Goal: Complete application form

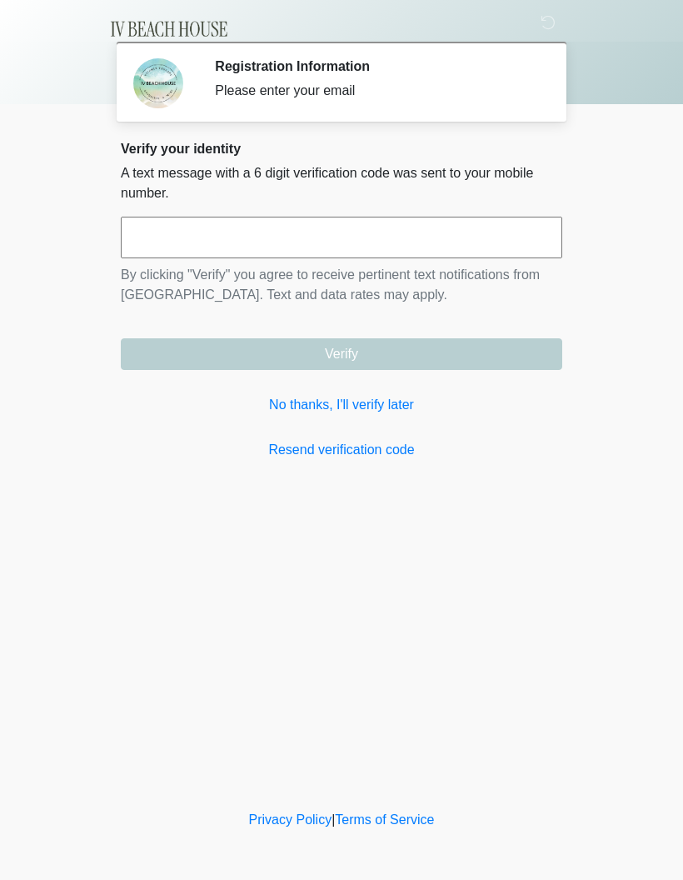
click at [238, 240] on input "text" at bounding box center [342, 238] width 442 height 42
type input "******"
click at [371, 357] on button "Verify" at bounding box center [342, 354] width 442 height 32
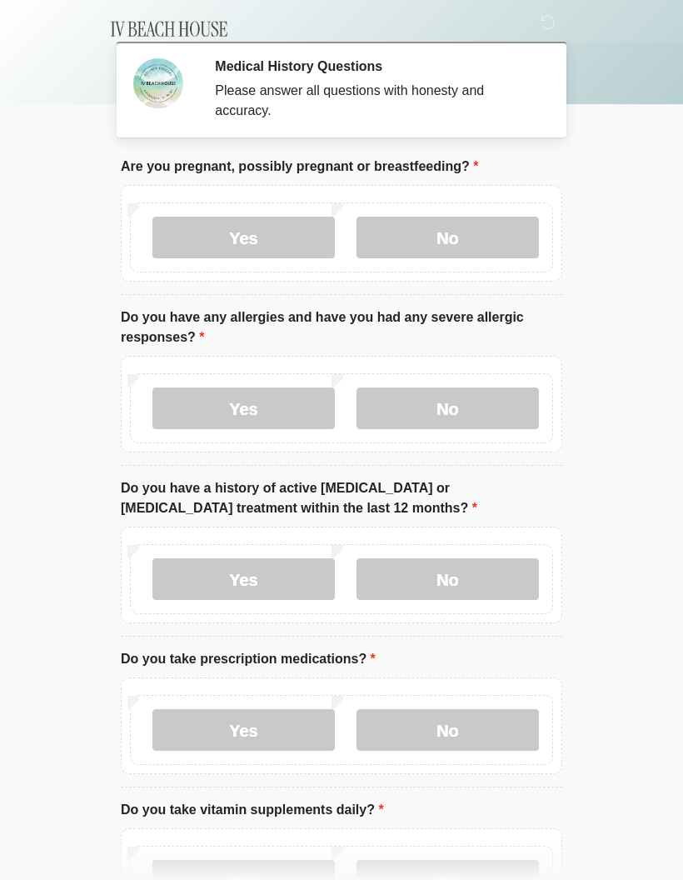
click at [476, 247] on label "No" at bounding box center [448, 238] width 183 height 42
click at [506, 417] on label "No" at bounding box center [448, 409] width 183 height 42
click at [527, 584] on label "No" at bounding box center [448, 579] width 183 height 42
click at [278, 732] on label "Yes" at bounding box center [244, 730] width 183 height 42
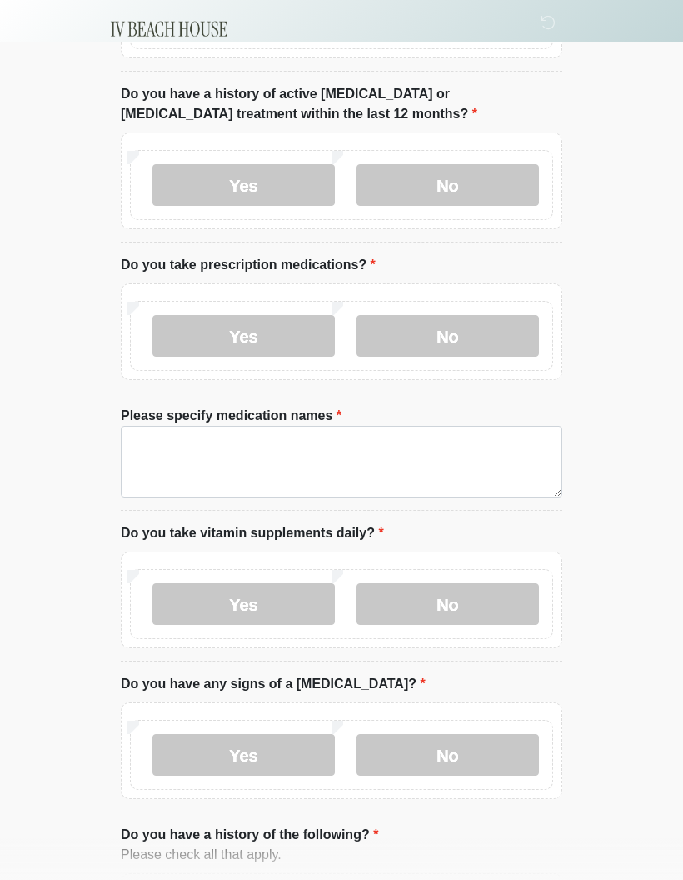
scroll to position [394, 0]
click at [472, 604] on label "No" at bounding box center [448, 604] width 183 height 42
click at [469, 753] on label "No" at bounding box center [448, 754] width 183 height 42
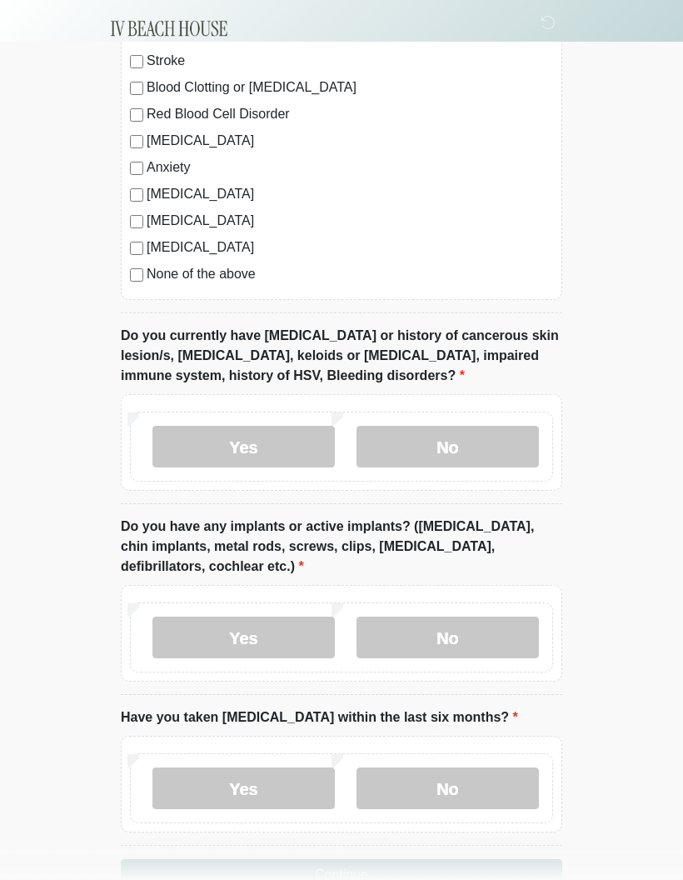
scroll to position [1314, 0]
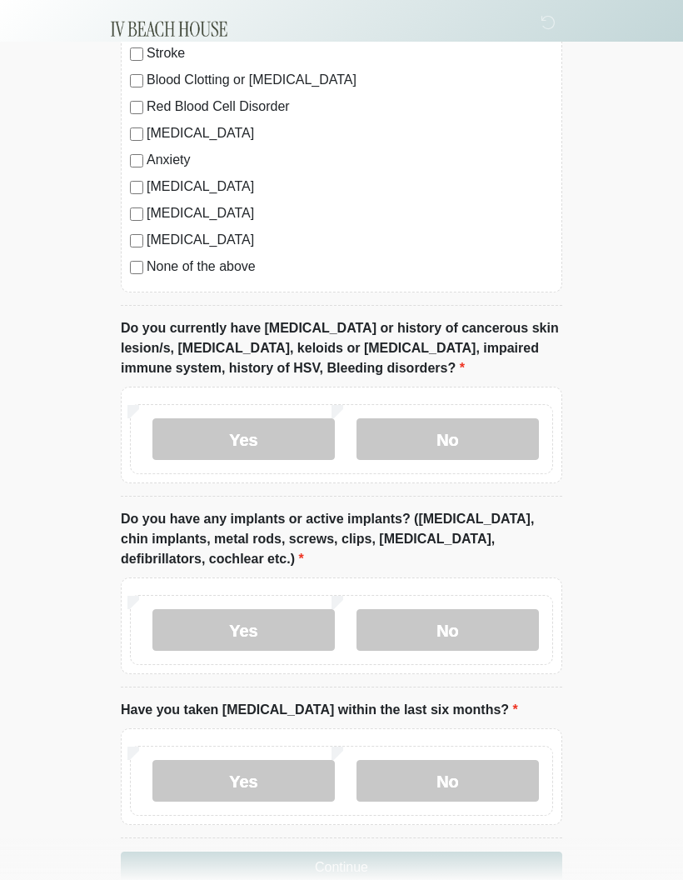
click at [481, 443] on label "No" at bounding box center [448, 439] width 183 height 42
click at [474, 620] on label "No" at bounding box center [448, 630] width 183 height 42
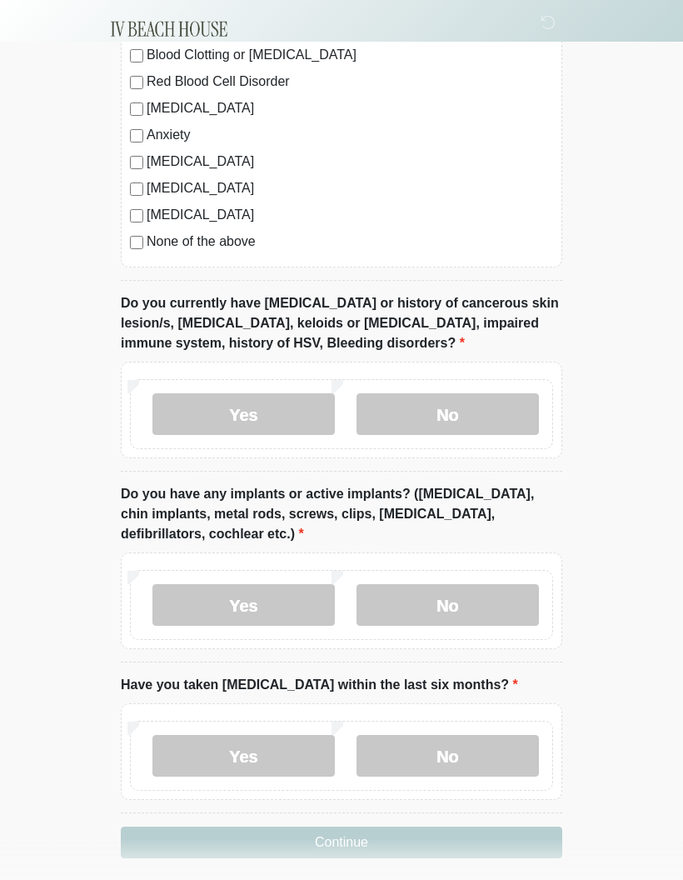
scroll to position [1324, 0]
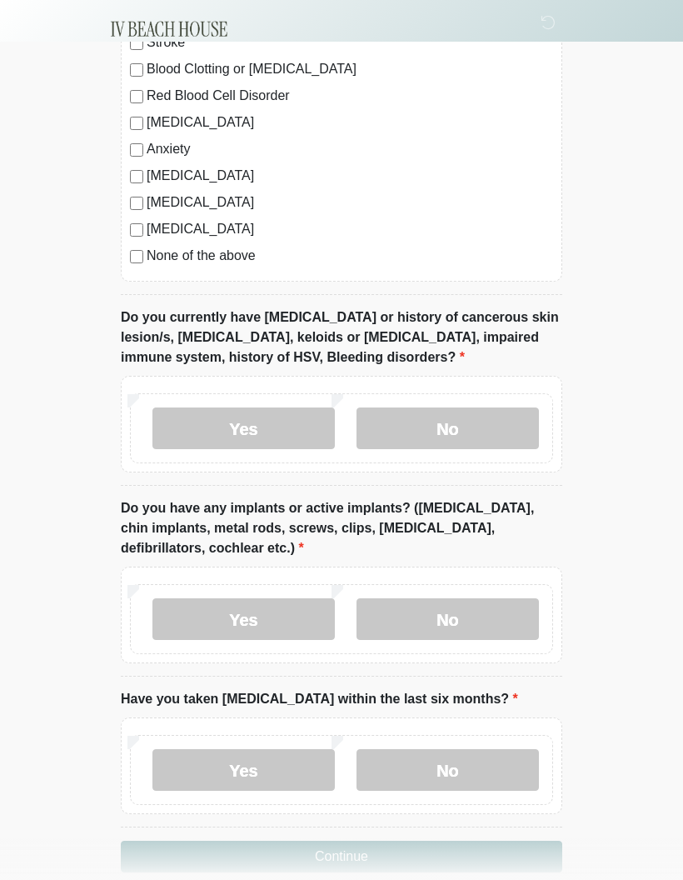
click at [469, 762] on label "No" at bounding box center [448, 770] width 183 height 42
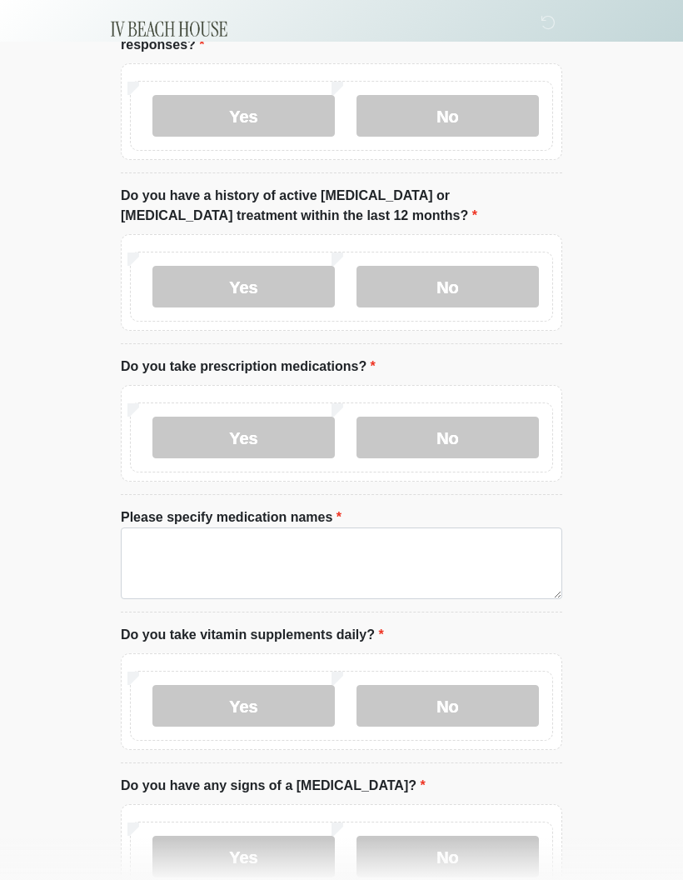
scroll to position [273, 0]
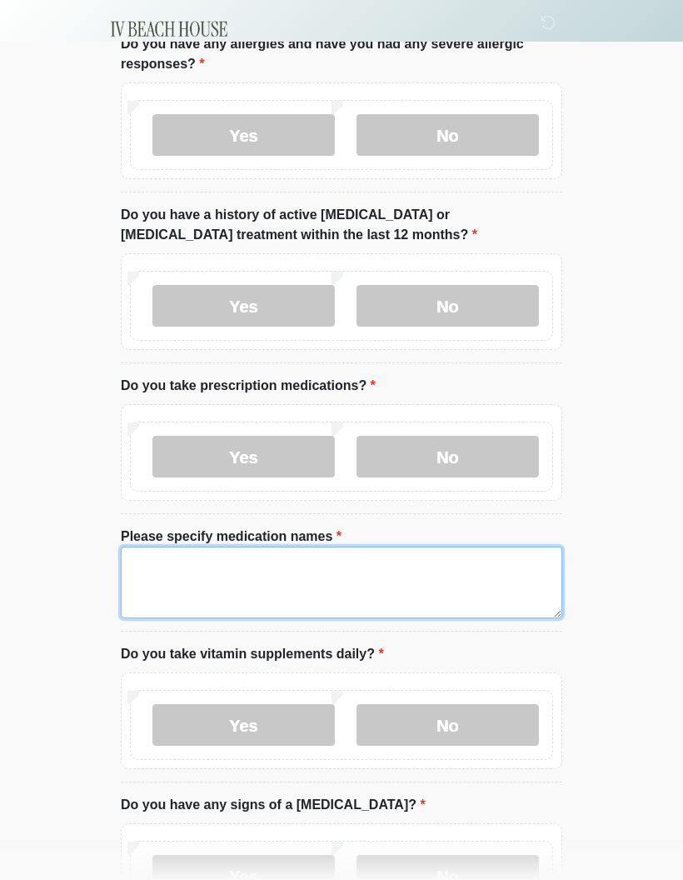
click at [189, 561] on textarea "Please specify medication names" at bounding box center [342, 583] width 442 height 72
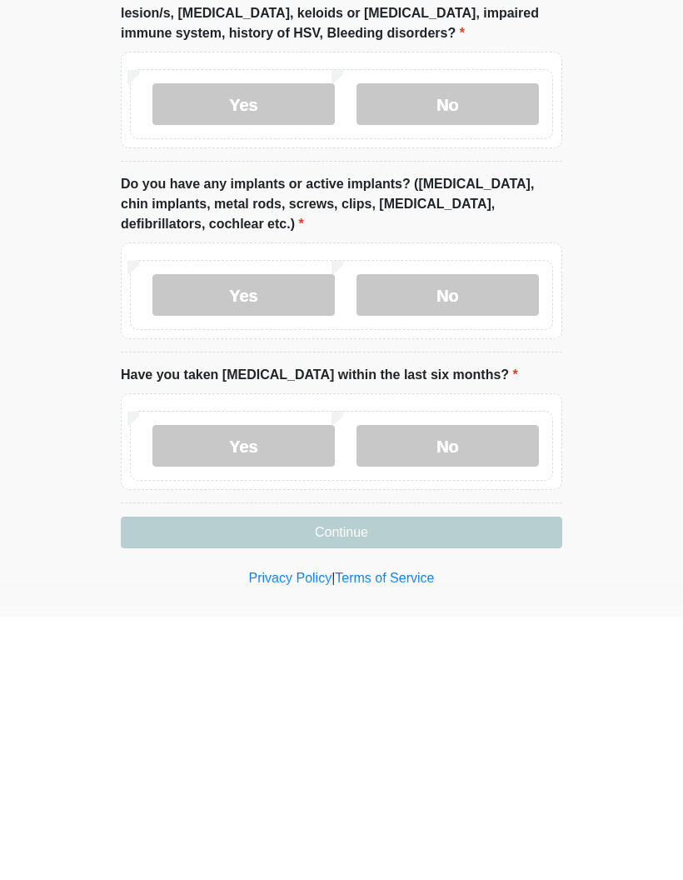
scroll to position [1403, 0]
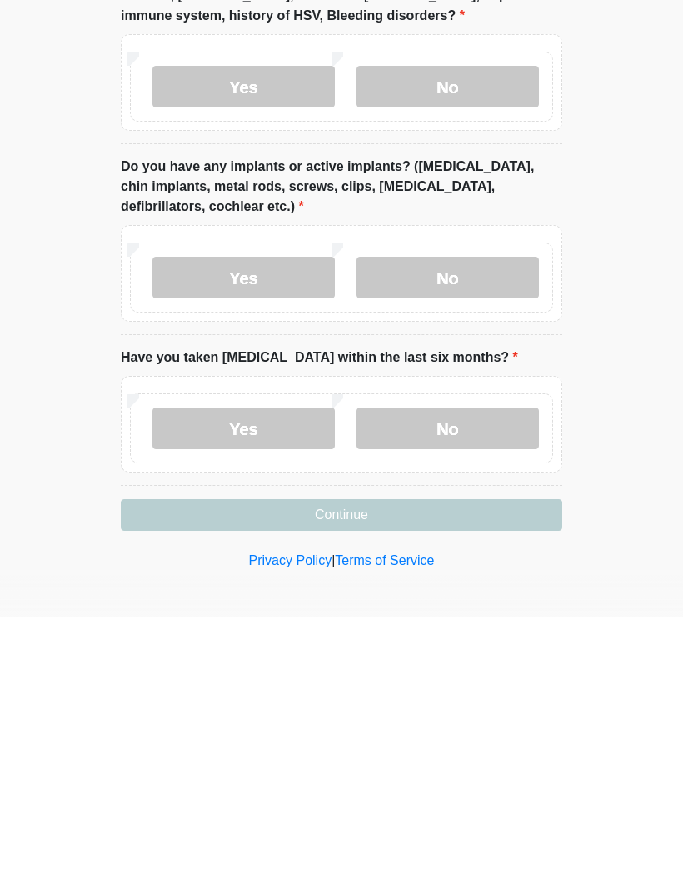
type textarea "**********"
click at [378, 763] on button "Continue" at bounding box center [342, 779] width 442 height 32
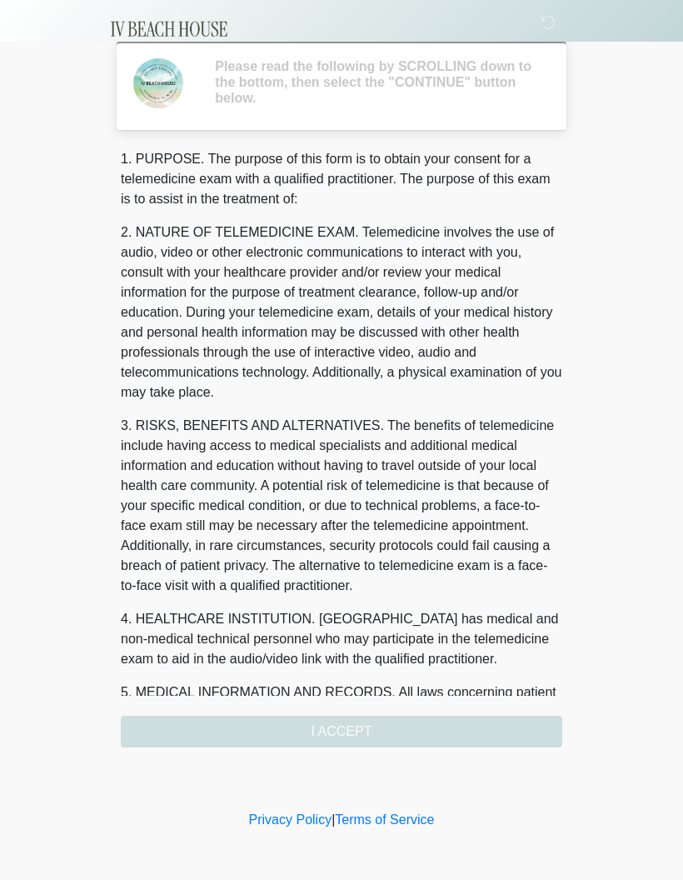
scroll to position [0, 0]
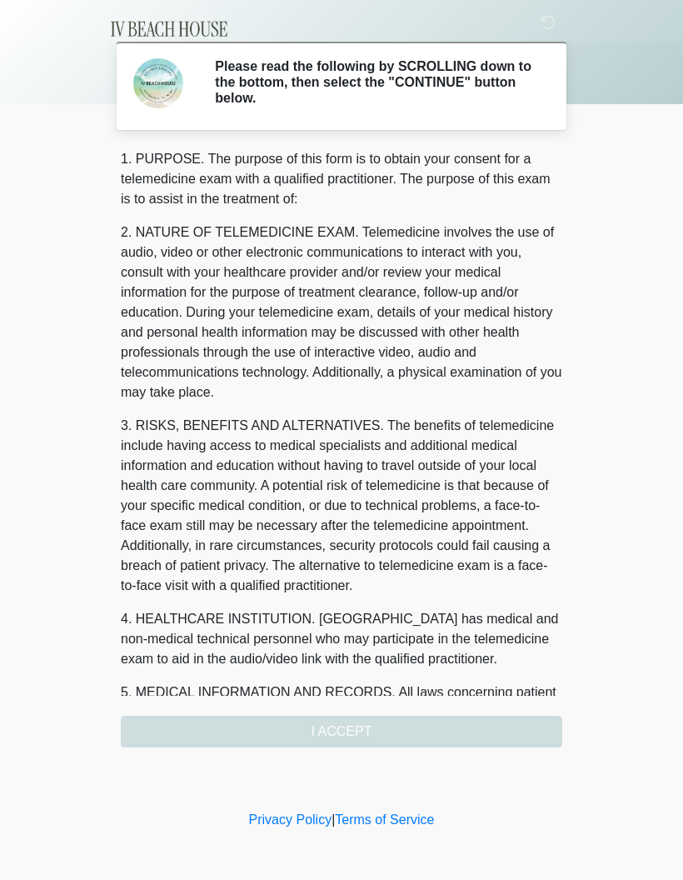
click at [381, 730] on div "1. PURPOSE. The purpose of this form is to obtain your consent for a telemedici…" at bounding box center [342, 448] width 442 height 598
click at [367, 724] on div "1. PURPOSE. The purpose of this form is to obtain your consent for a telemedici…" at bounding box center [342, 448] width 442 height 598
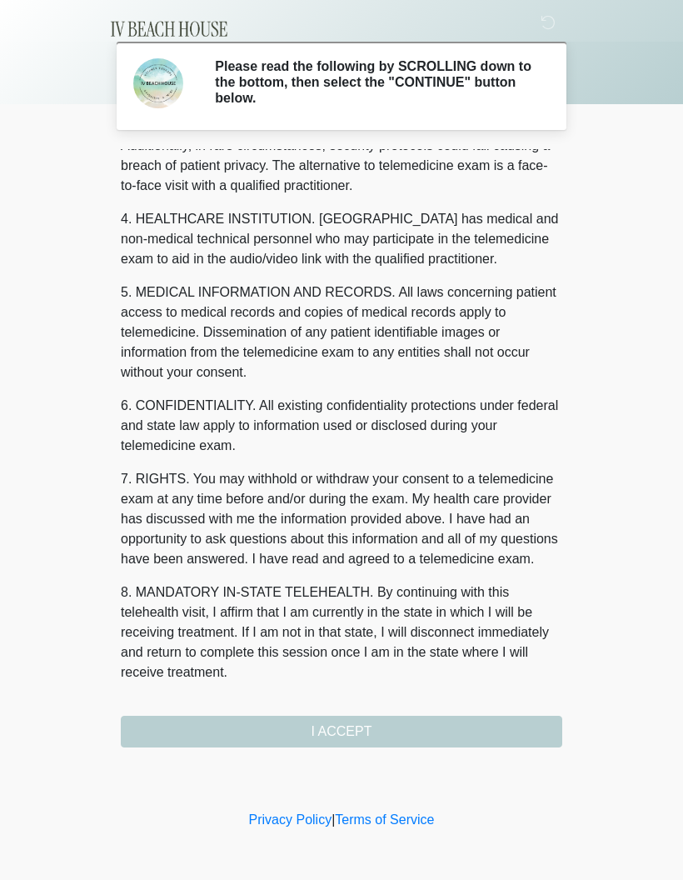
scroll to position [420, 0]
click at [360, 732] on button "I ACCEPT" at bounding box center [342, 732] width 442 height 32
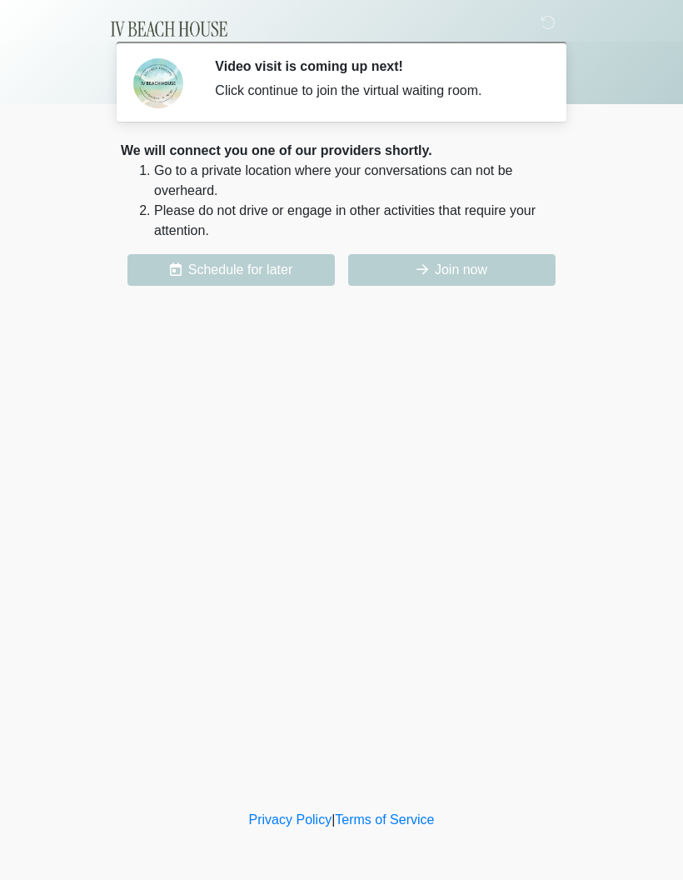
click at [485, 262] on button "Join now" at bounding box center [452, 270] width 208 height 32
